Goal: Information Seeking & Learning: Learn about a topic

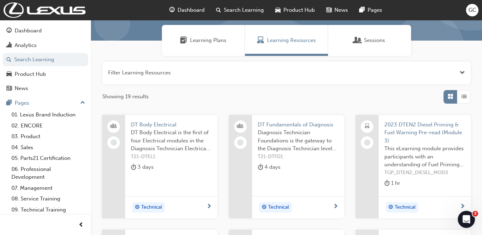
scroll to position [47, 0]
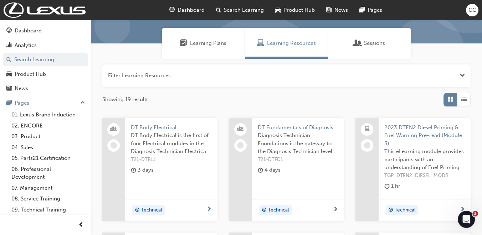
click at [161, 124] on span "DT Body Electrical" at bounding box center [171, 128] width 81 height 8
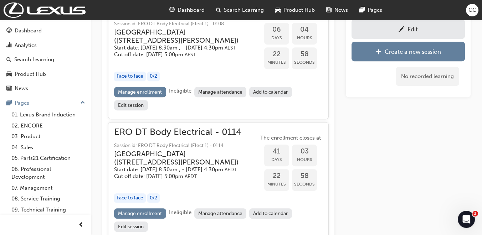
scroll to position [417, 0]
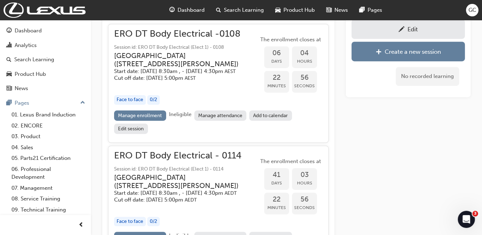
click at [183, 82] on h5 "Cut off date: [DATE] 5:00pm AEST" at bounding box center [180, 78] width 133 height 7
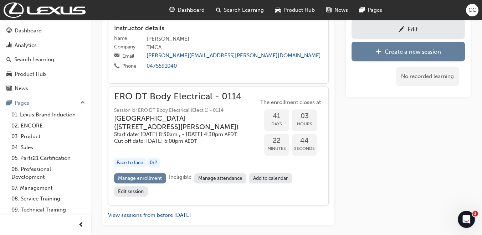
scroll to position [610, 0]
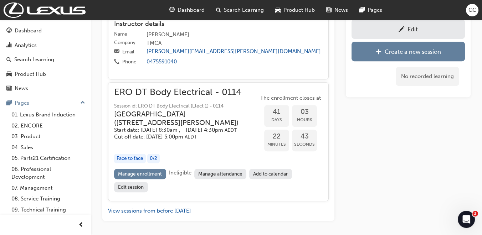
click at [225, 134] on h5 "Start date: [DATE] 8:30am , - [DATE] 4:30pm AEDT" at bounding box center [180, 130] width 133 height 7
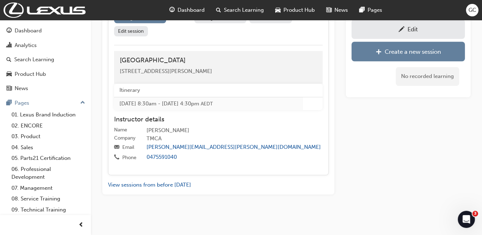
scroll to position [775, 0]
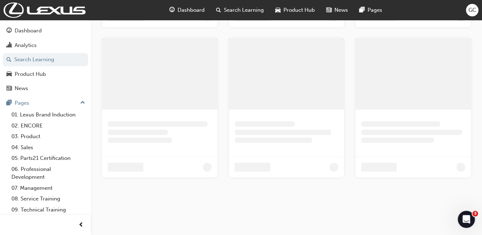
scroll to position [47, 0]
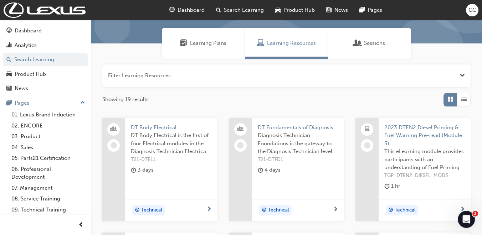
click at [292, 126] on span "DT Fundamentals of Diagnosis" at bounding box center [298, 128] width 81 height 8
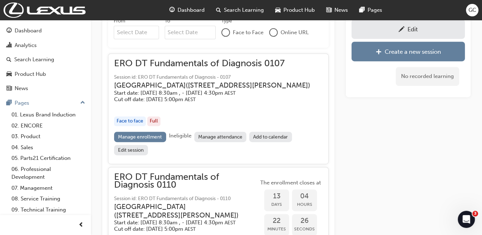
scroll to position [439, 0]
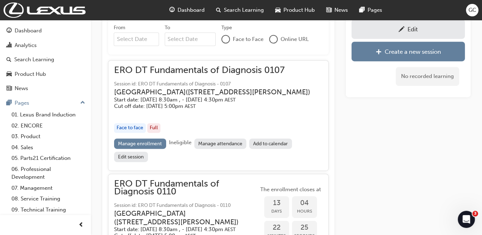
click at [194, 95] on h3 "[GEOGRAPHIC_DATA] ( [STREET_ADDRESS][PERSON_NAME] )" at bounding box center [212, 92] width 196 height 8
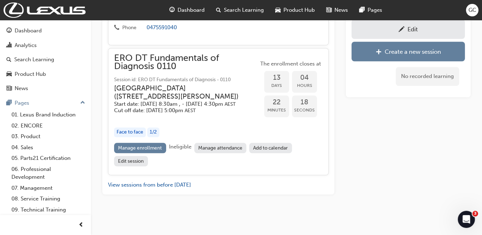
scroll to position [714, 0]
click at [196, 76] on span "Session id: ERO DT Fundamentals of Diagnosis - 0110" at bounding box center [186, 80] width 144 height 8
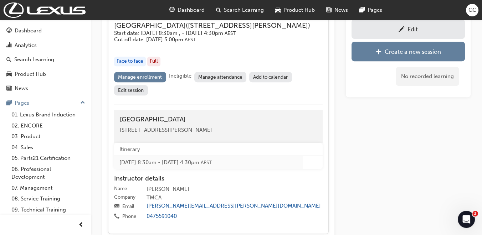
scroll to position [498, 0]
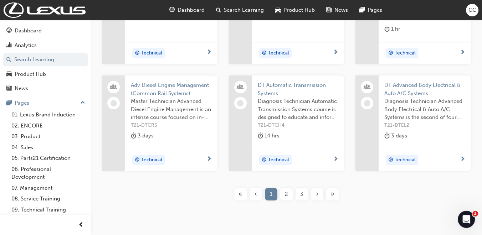
scroll to position [207, 0]
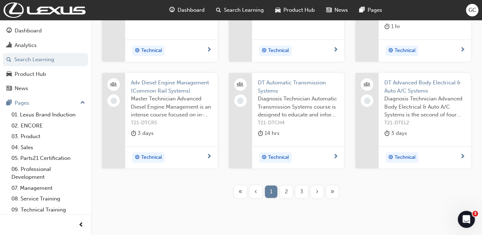
click at [306, 84] on span "DT Automatic Transmission Systems" at bounding box center [298, 87] width 81 height 16
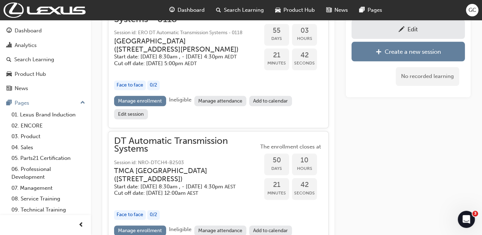
scroll to position [1028, 0]
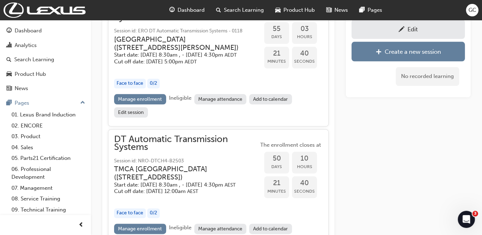
click at [161, 52] on h3 "[GEOGRAPHIC_DATA] ( [STREET_ADDRESS][PERSON_NAME] )" at bounding box center [180, 43] width 133 height 17
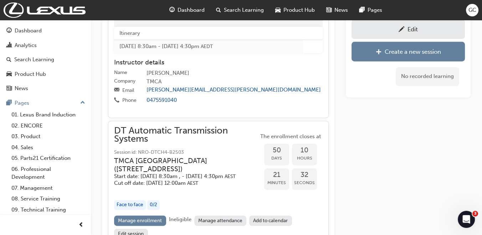
scroll to position [1008, 0]
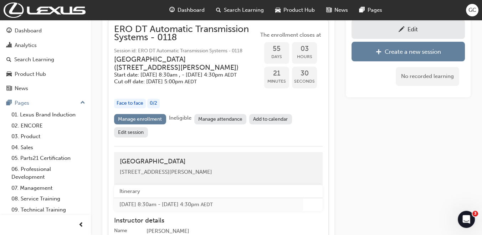
scroll to position [207, 0]
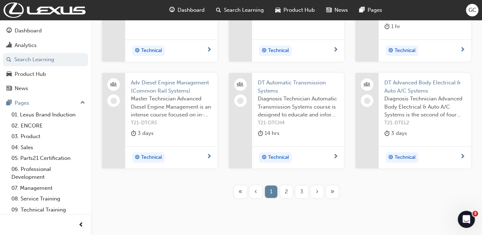
click at [427, 85] on span "DT Advanced Body Electrical & Auto A/C Systems" at bounding box center [424, 87] width 81 height 16
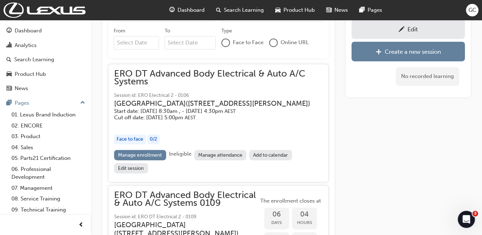
scroll to position [409, 0]
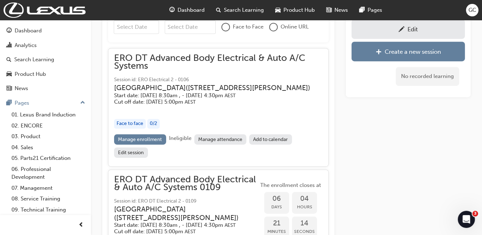
click at [193, 84] on h3 "[GEOGRAPHIC_DATA] ( [STREET_ADDRESS][PERSON_NAME] )" at bounding box center [212, 88] width 197 height 8
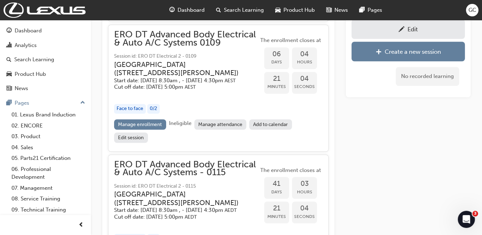
scroll to position [692, 0]
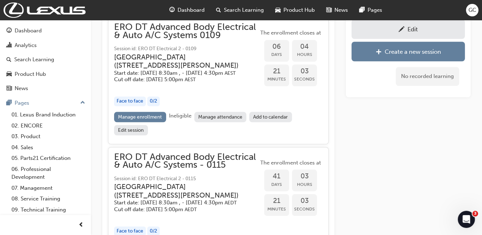
click at [193, 91] on div "button" at bounding box center [186, 87] width 144 height 8
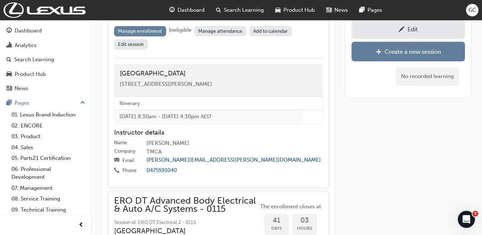
scroll to position [856, 0]
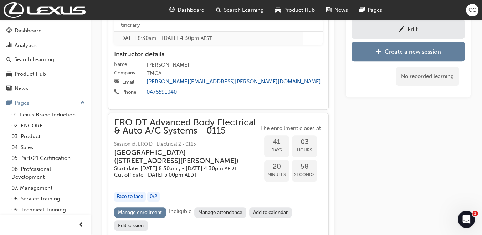
click at [173, 135] on span "ERO DT Advanced Body Electrical & Auto A/C Systems - 0115" at bounding box center [186, 127] width 144 height 16
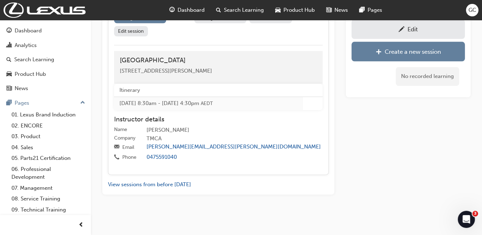
scroll to position [1072, 0]
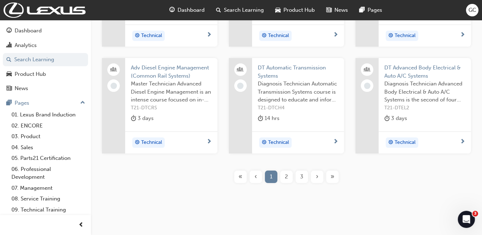
scroll to position [227, 0]
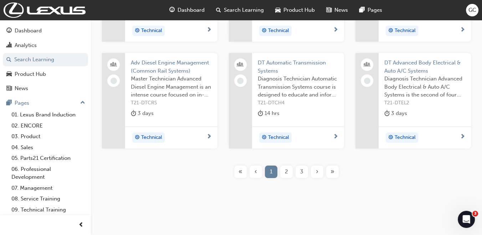
click at [284, 168] on div "2" at bounding box center [286, 172] width 12 height 12
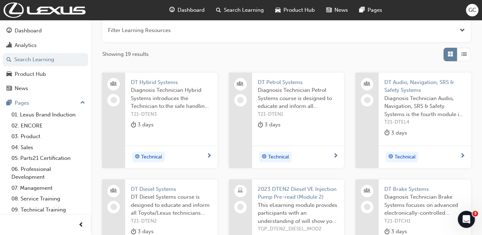
scroll to position [86, 0]
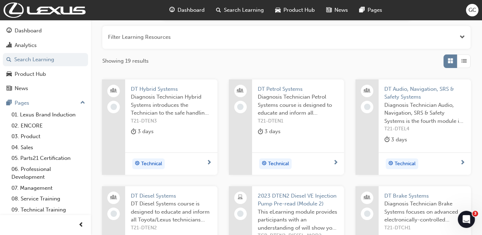
click at [166, 87] on span "DT Hybrid Systems" at bounding box center [171, 89] width 81 height 8
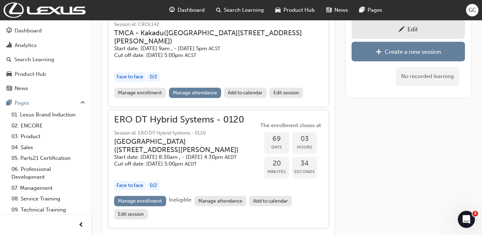
scroll to position [432, 0]
click at [187, 154] on h3 "[GEOGRAPHIC_DATA] ( [STREET_ADDRESS][PERSON_NAME] )" at bounding box center [180, 145] width 133 height 17
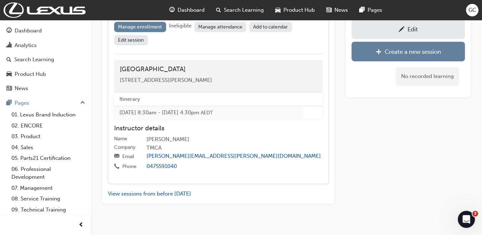
scroll to position [619, 0]
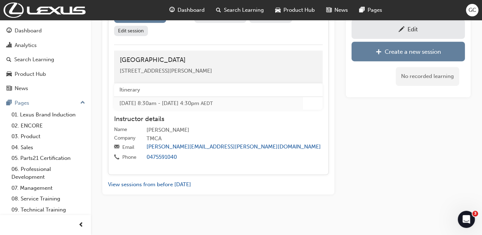
scroll to position [86, 0]
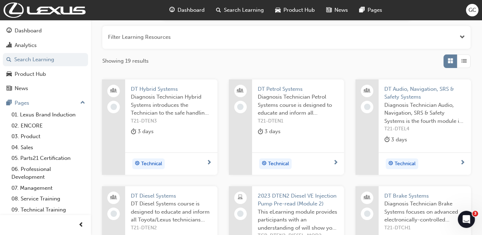
click at [272, 87] on span "DT Petrol Systems" at bounding box center [298, 89] width 81 height 8
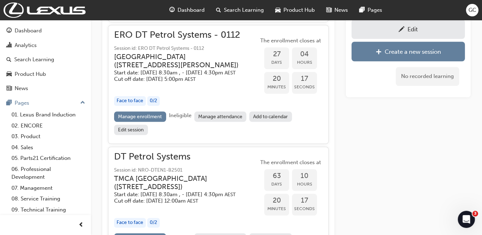
scroll to position [687, 0]
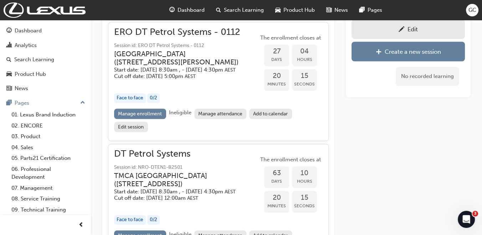
click at [138, 67] on h3 "[GEOGRAPHIC_DATA] ( [STREET_ADDRESS][PERSON_NAME] )" at bounding box center [180, 58] width 133 height 17
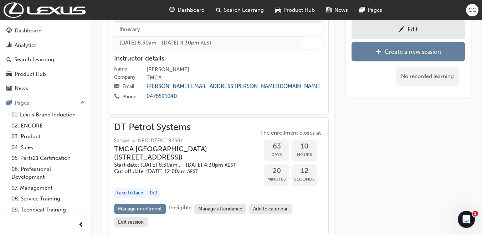
scroll to position [855, 0]
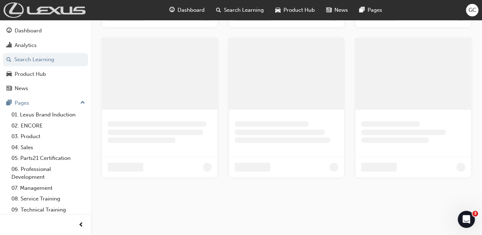
scroll to position [86, 0]
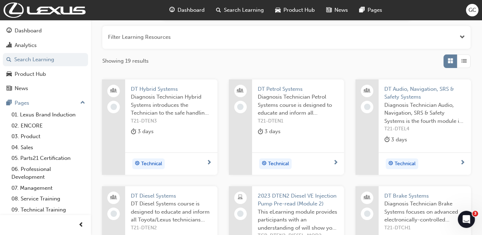
click at [406, 93] on span "DT Audio, Navigation, SRS & Safety Systems" at bounding box center [424, 93] width 81 height 16
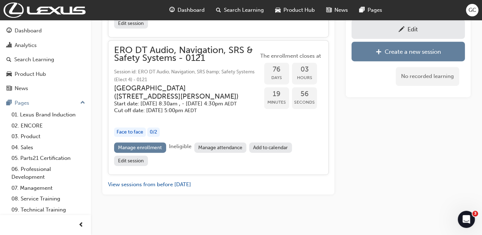
scroll to position [559, 0]
click at [128, 47] on span "ERO DT Audio, Navigation, SRS & Safety Systems - 0121" at bounding box center [186, 54] width 144 height 16
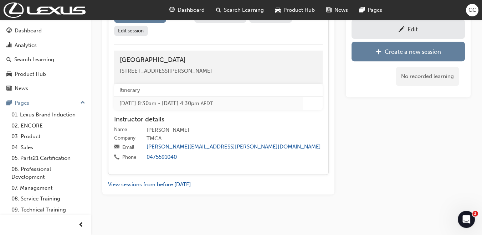
scroll to position [685, 0]
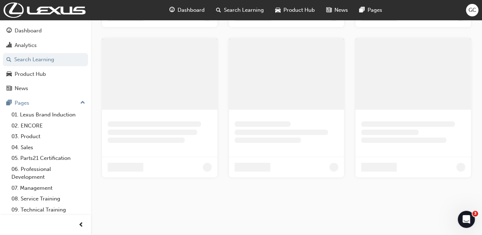
scroll to position [86, 0]
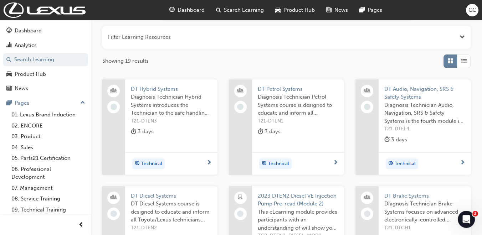
click at [168, 194] on span "DT Diesel Systems" at bounding box center [171, 196] width 81 height 8
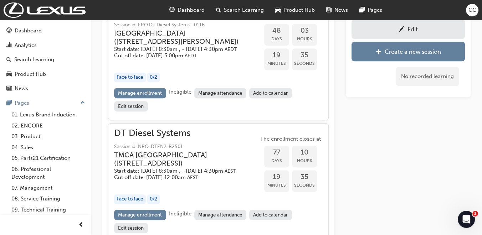
scroll to position [690, 0]
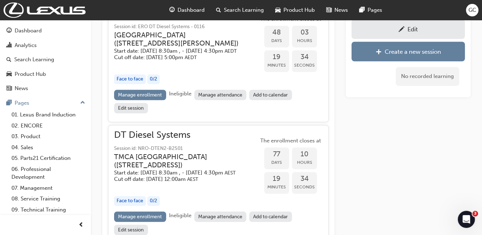
click at [187, 55] on h5 "Start date: [DATE] 8:30am , - [DATE] 4:30pm AEDT" at bounding box center [180, 51] width 133 height 7
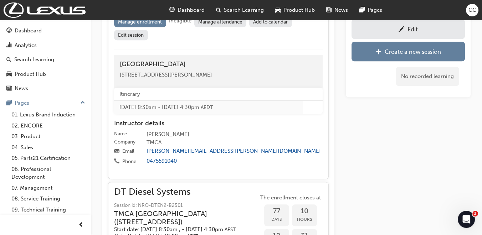
scroll to position [851, 0]
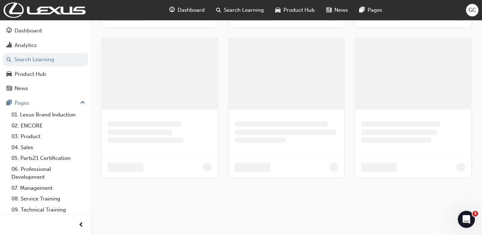
scroll to position [86, 0]
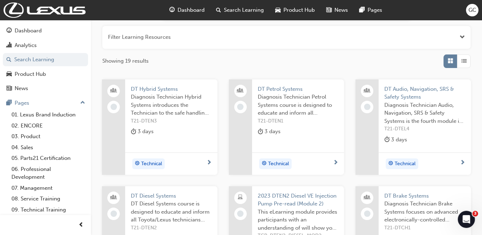
click at [414, 193] on span "DT Brake Systems" at bounding box center [424, 196] width 81 height 8
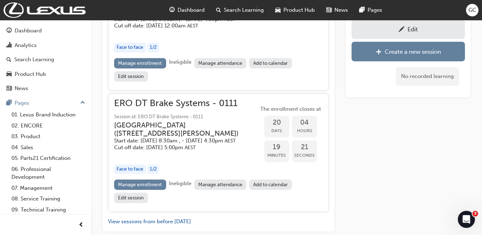
scroll to position [500, 0]
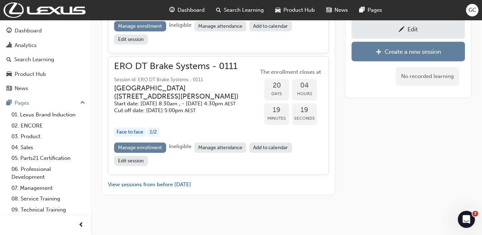
click at [186, 110] on h5 "Cut off date: [DATE] 5:00pm AEST" at bounding box center [180, 110] width 133 height 7
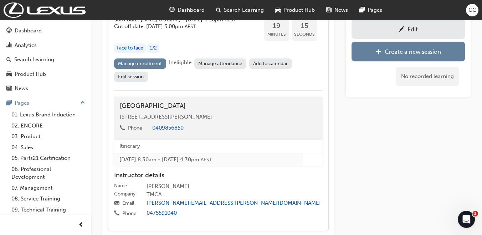
scroll to position [640, 0]
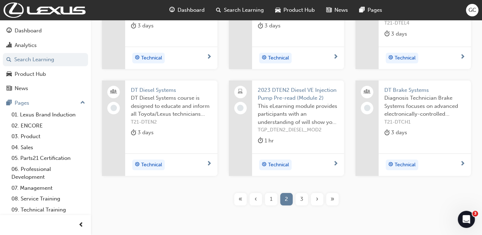
scroll to position [194, 0]
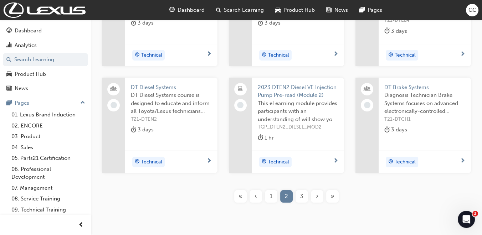
click at [303, 195] on div "3" at bounding box center [301, 196] width 12 height 12
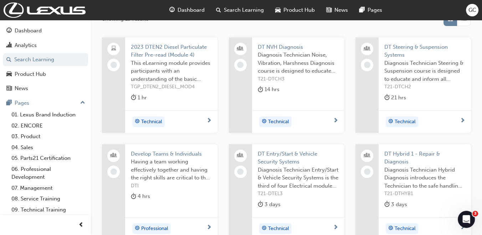
scroll to position [130, 0]
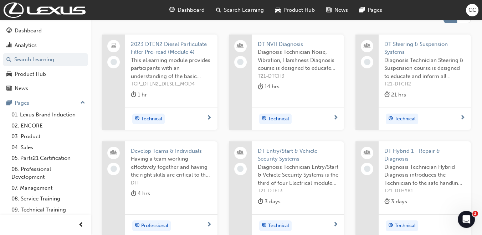
click at [284, 47] on span "DT NVH Diagnosis" at bounding box center [298, 44] width 81 height 8
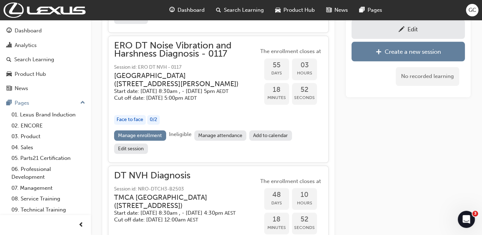
scroll to position [955, 0]
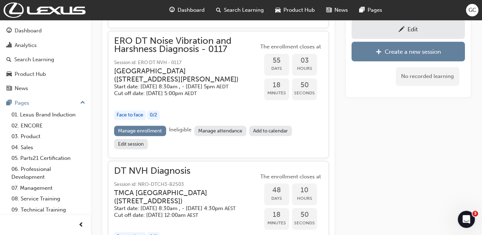
click at [202, 76] on h3 "[GEOGRAPHIC_DATA] ( [STREET_ADDRESS][PERSON_NAME] )" at bounding box center [180, 75] width 133 height 17
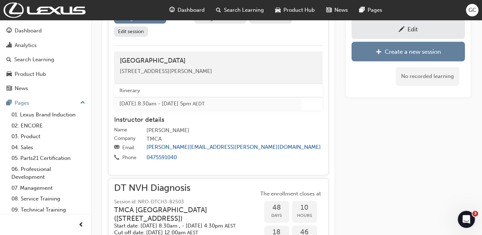
scroll to position [1072, 0]
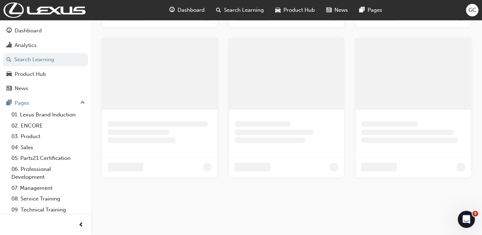
scroll to position [130, 0]
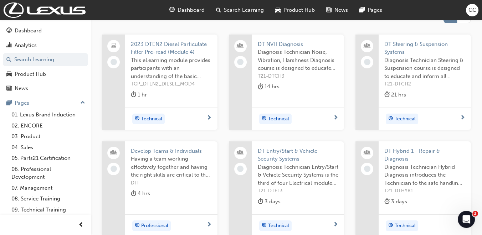
click at [404, 45] on span "DT Steering & Suspension Systems" at bounding box center [424, 48] width 81 height 16
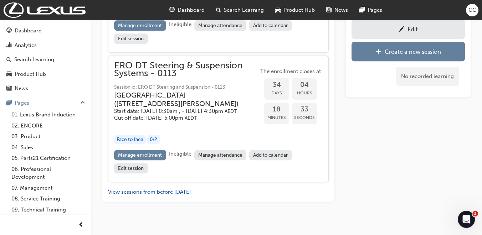
scroll to position [810, 0]
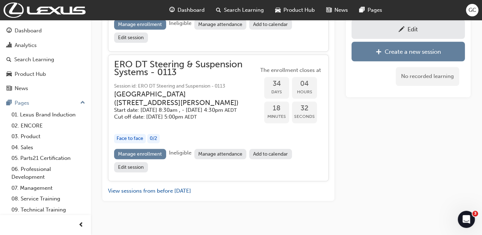
click at [192, 77] on span "ERO DT Steering & Suspension Systems - 0113" at bounding box center [186, 69] width 144 height 16
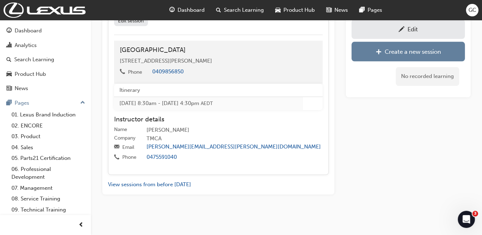
scroll to position [976, 0]
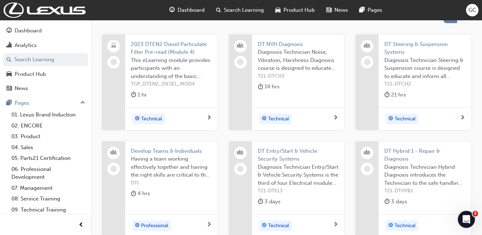
click at [299, 150] on span "DT Entry/Start & Vehicle Security Systems" at bounding box center [298, 155] width 81 height 16
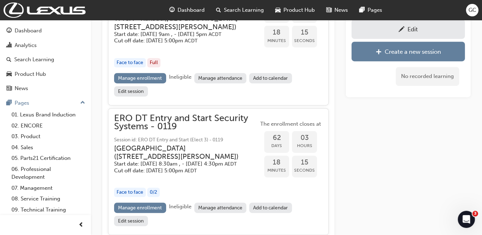
scroll to position [447, 0]
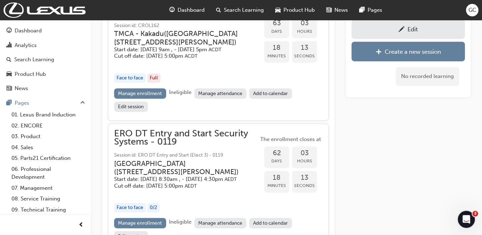
click at [198, 167] on h3 "[GEOGRAPHIC_DATA] ( [STREET_ADDRESS][PERSON_NAME] )" at bounding box center [180, 168] width 133 height 17
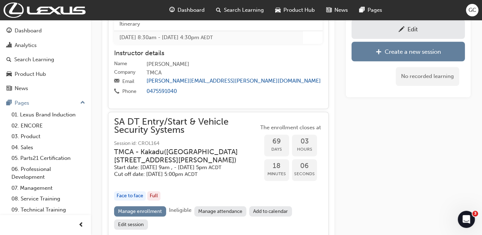
scroll to position [722, 0]
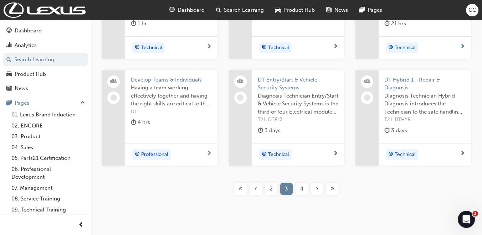
scroll to position [201, 0]
click at [301, 188] on span "4" at bounding box center [301, 189] width 3 height 8
